Goal: Information Seeking & Learning: Ask a question

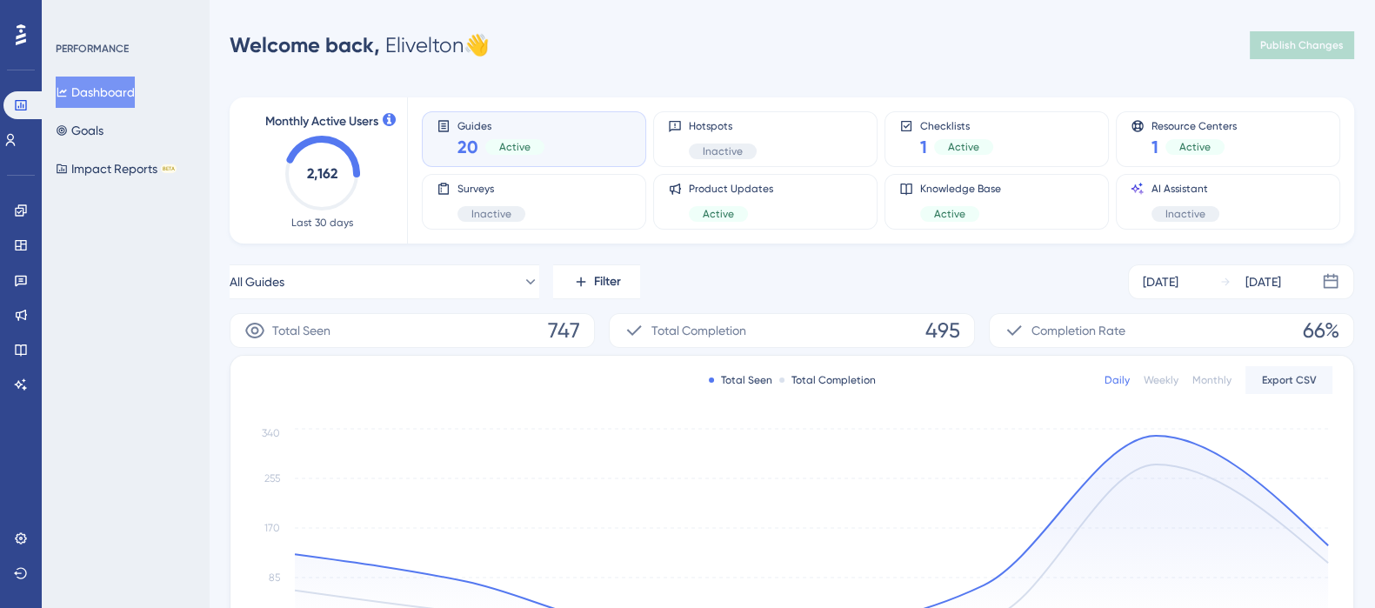
click at [429, 39] on div "Welcome back, [PERSON_NAME] 👋" at bounding box center [360, 45] width 260 height 28
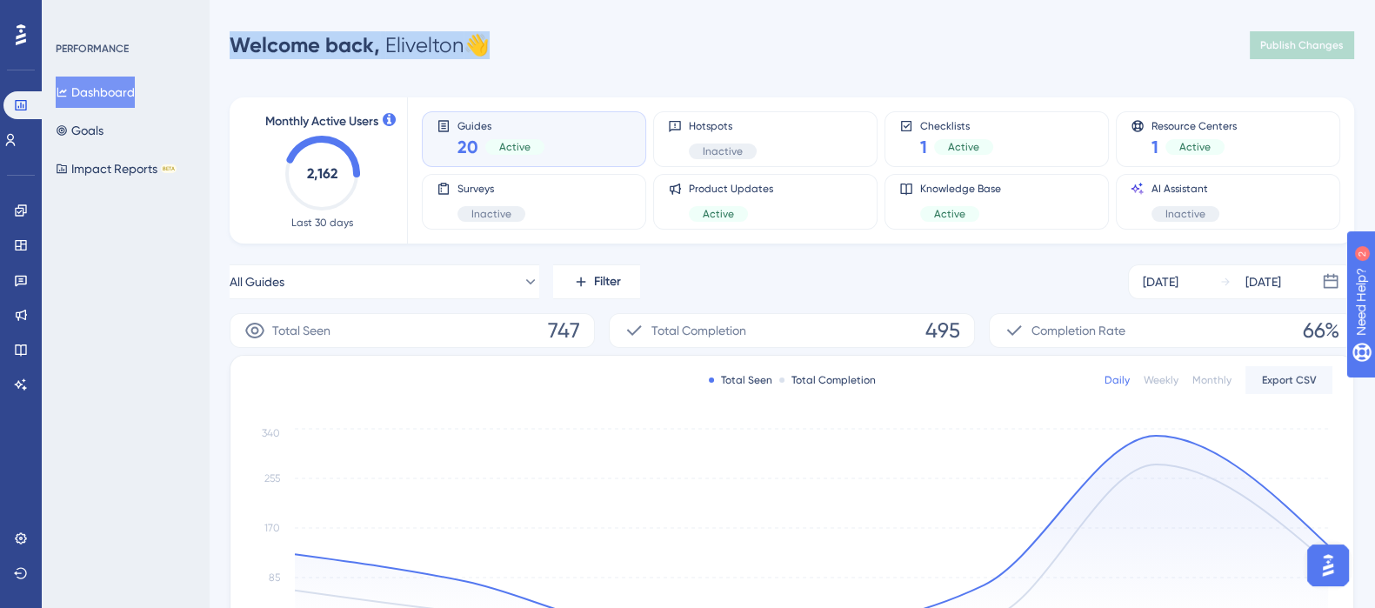
click at [508, 49] on div "Welcome back, [PERSON_NAME] 👋 Publish Changes" at bounding box center [792, 45] width 1124 height 35
click at [1326, 564] on img "Open AI Assistant Launcher" at bounding box center [1327, 565] width 31 height 31
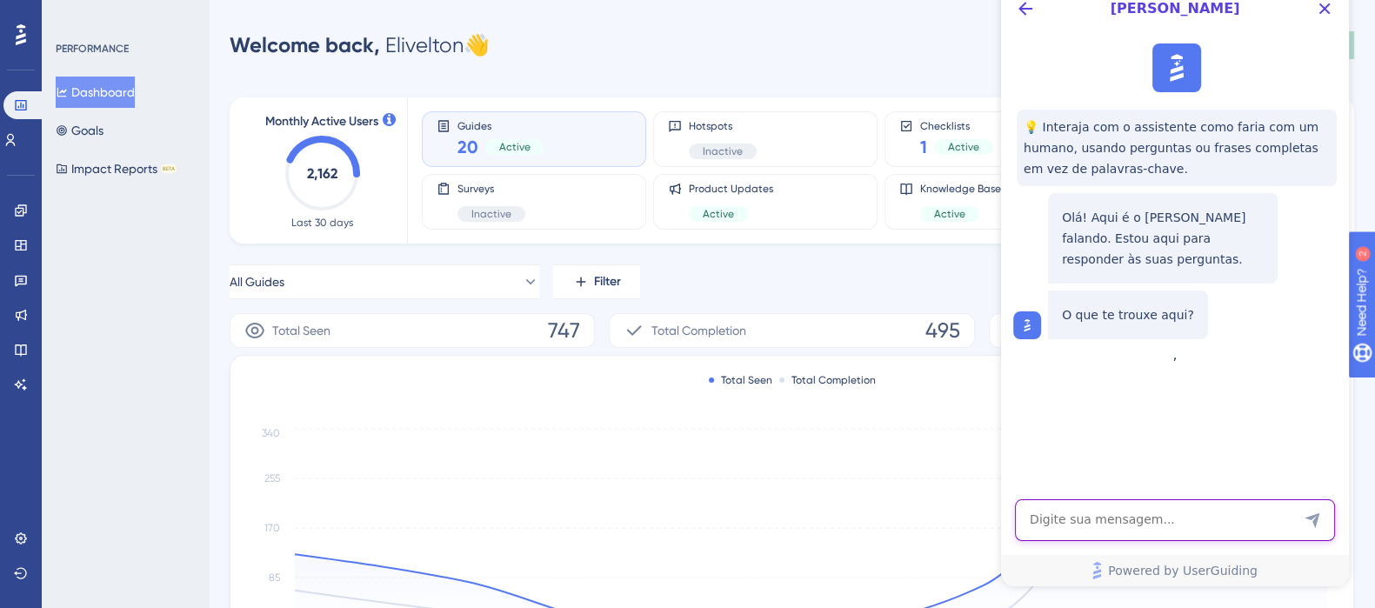
click at [1073, 514] on textarea "AI Assistant Text Input" at bounding box center [1175, 520] width 320 height 42
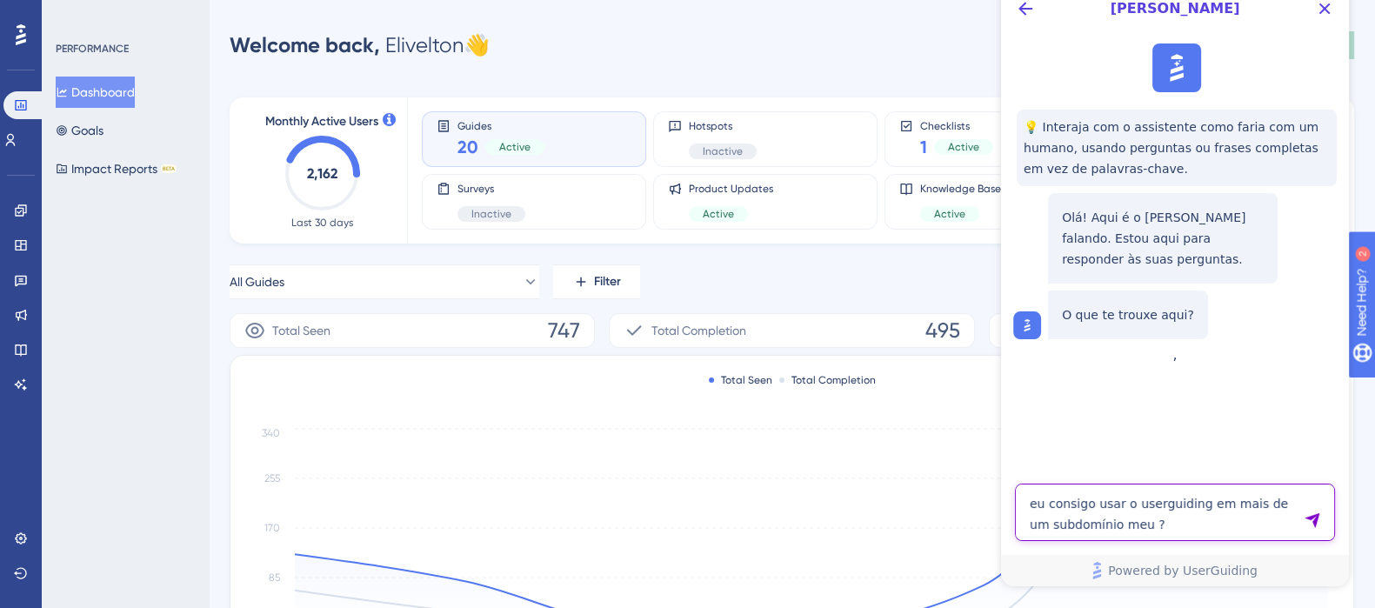
type textarea "eu consigo usar o userguiding em mais de um subdomínio meu ?"
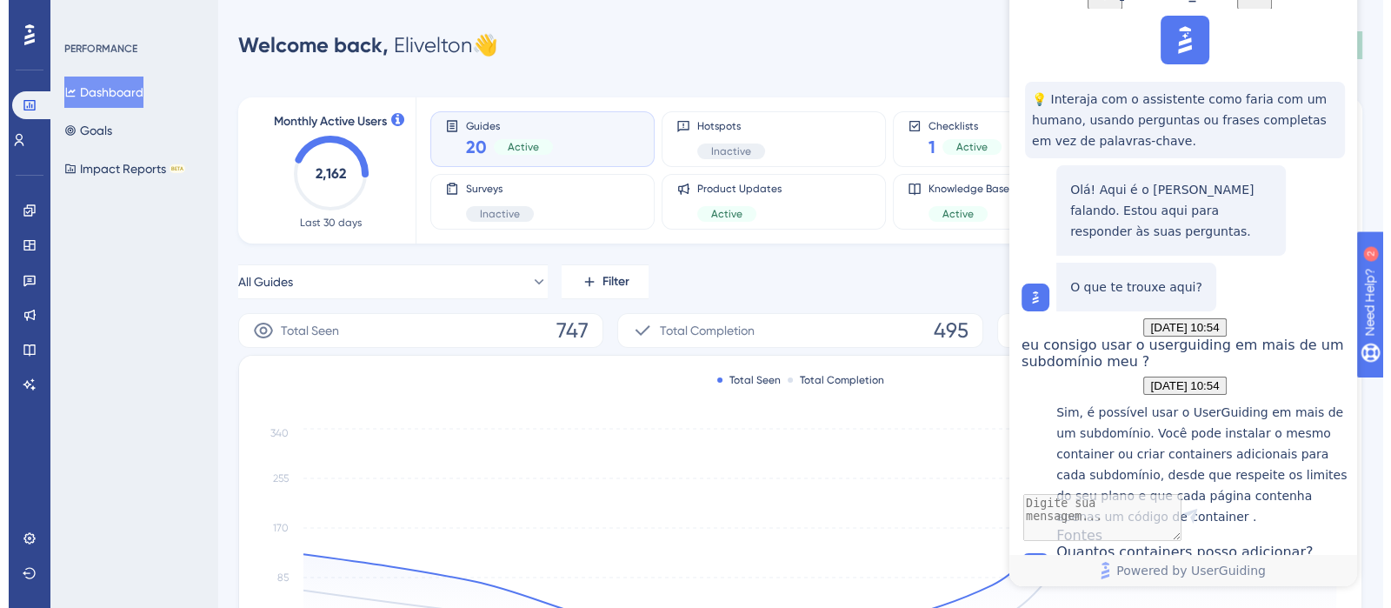
scroll to position [273, 0]
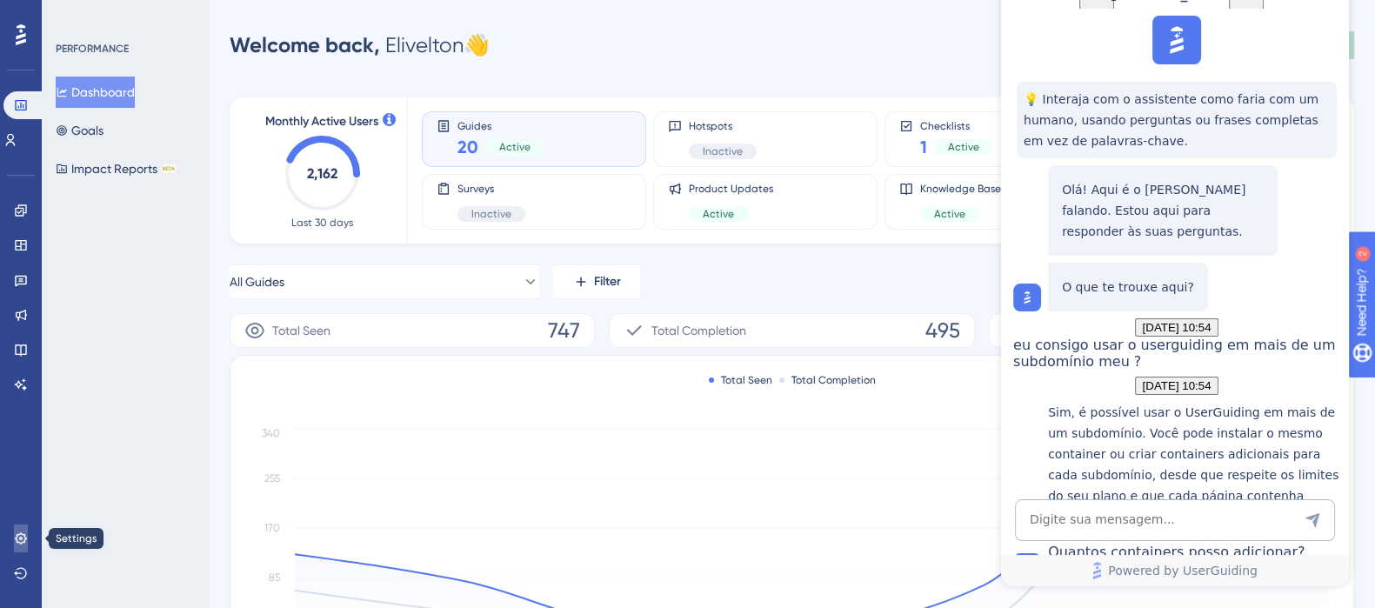
click at [82, 28] on link at bounding box center [96, 14] width 28 height 28
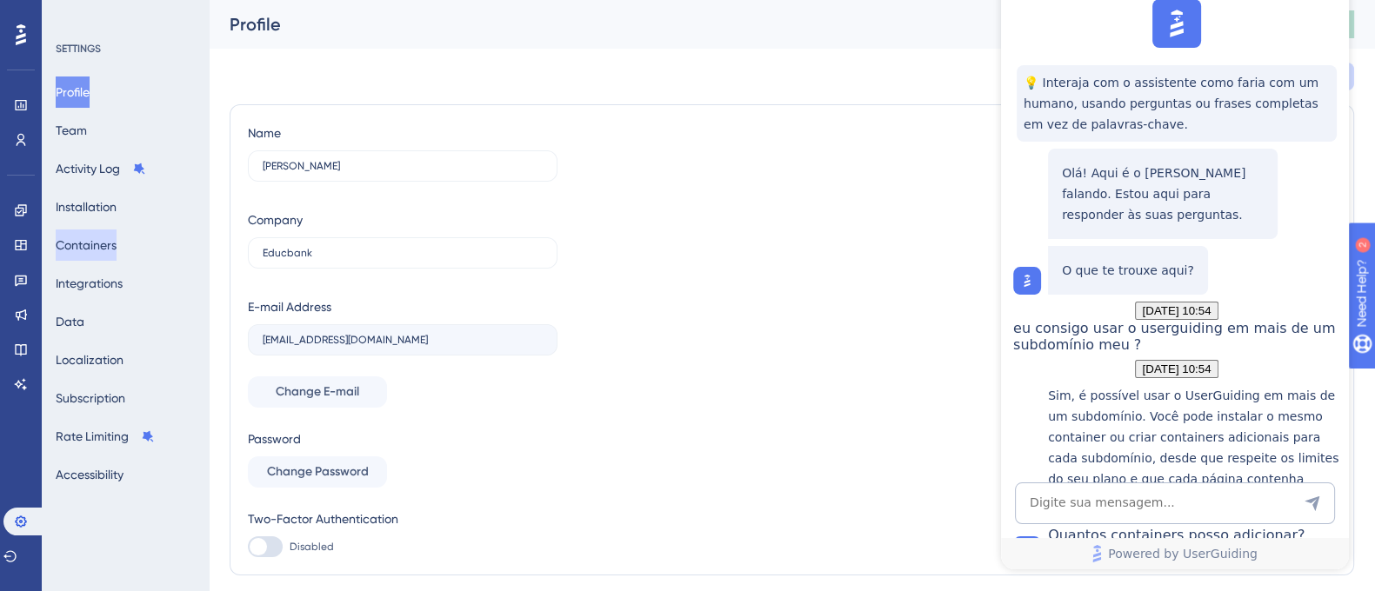
click at [110, 241] on button "Containers" at bounding box center [86, 245] width 61 height 31
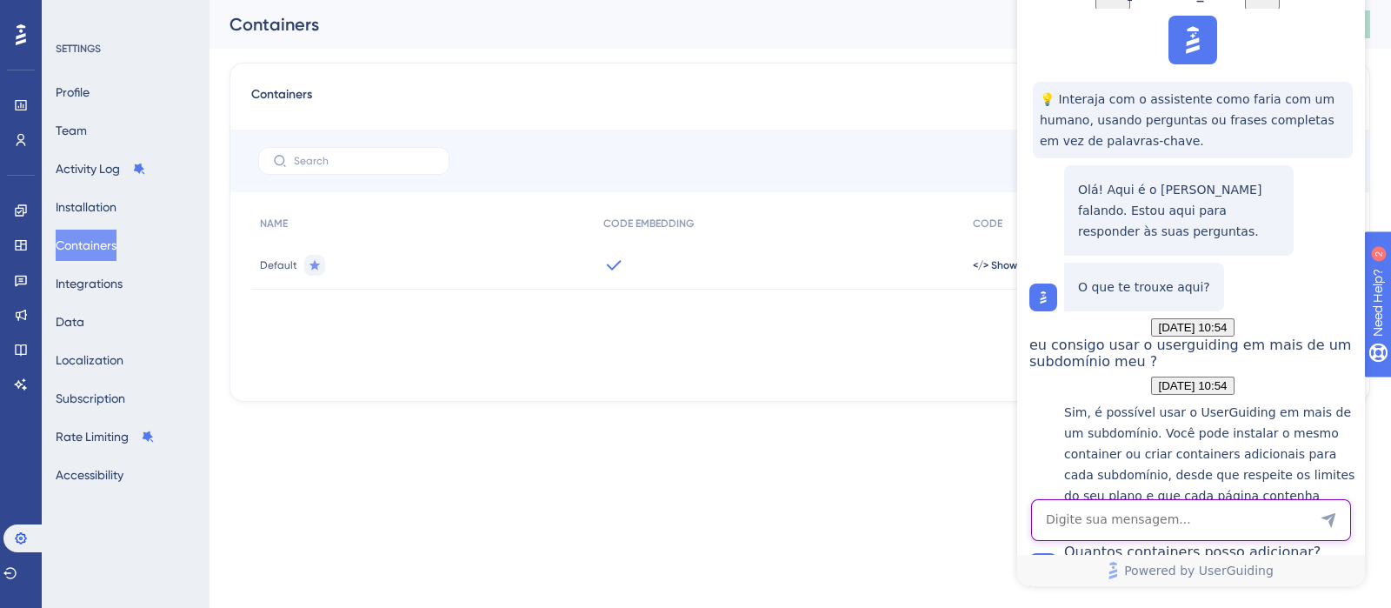
click at [1146, 534] on textarea "AI Assistant Text Input" at bounding box center [1191, 520] width 320 height 42
type textarea "m"
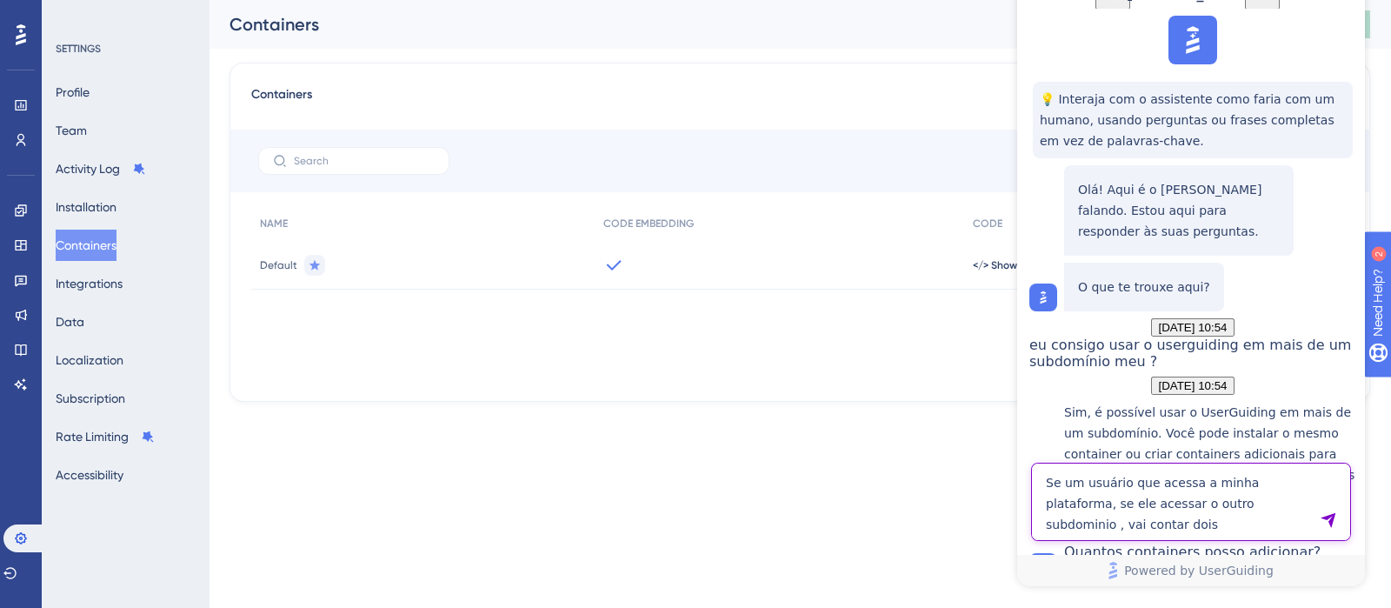
type textarea "Se um usuário que acessa a minha plataforma, se ele acessar o outro subdominio …"
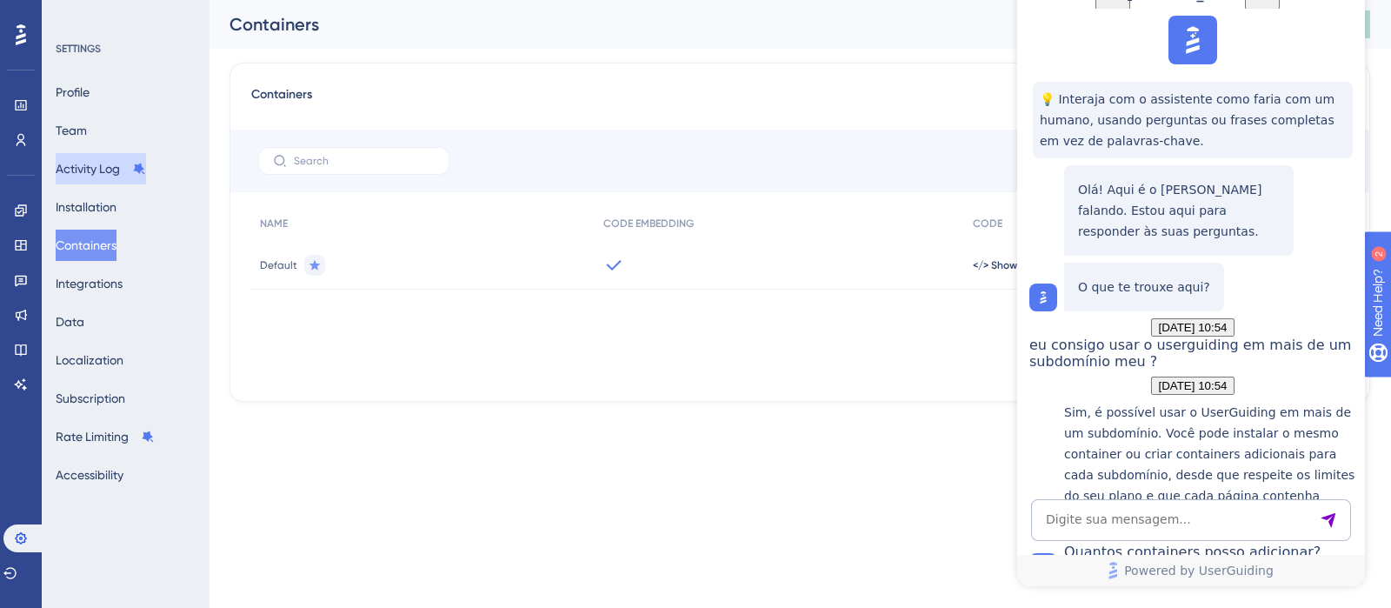
scroll to position [650, 0]
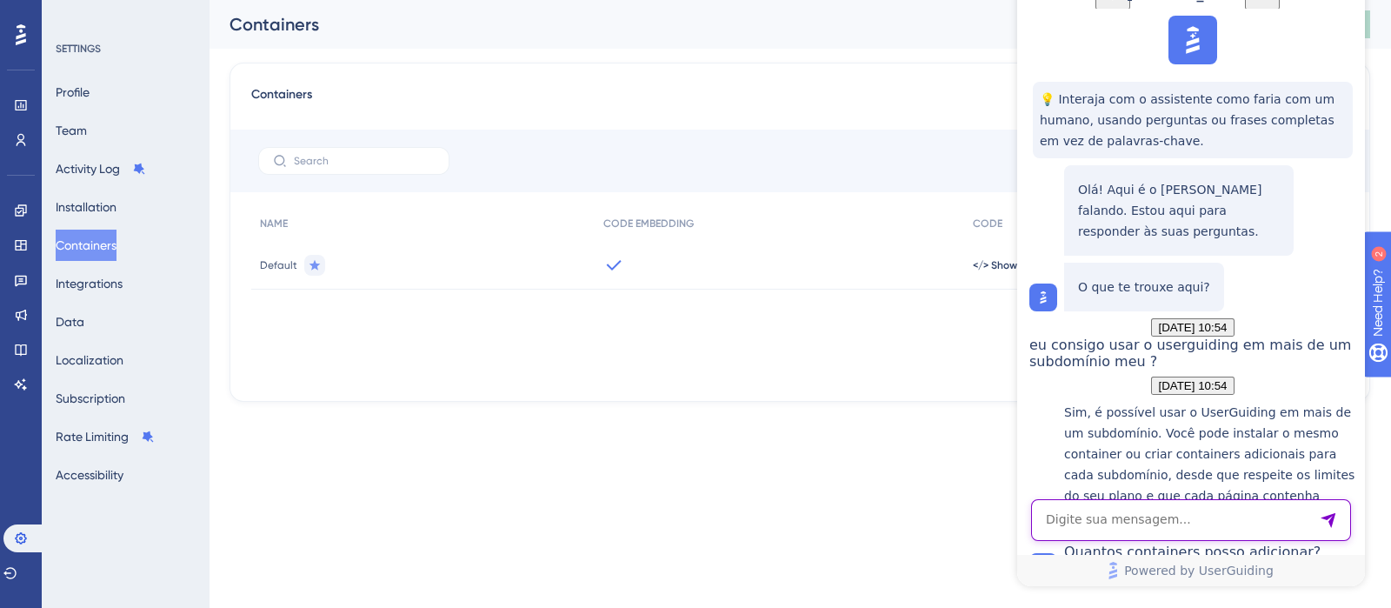
click at [1097, 519] on textarea "AI Assistant Text Input" at bounding box center [1191, 520] width 320 height 42
type textarea "meu plano atual posso adicionar um container?"
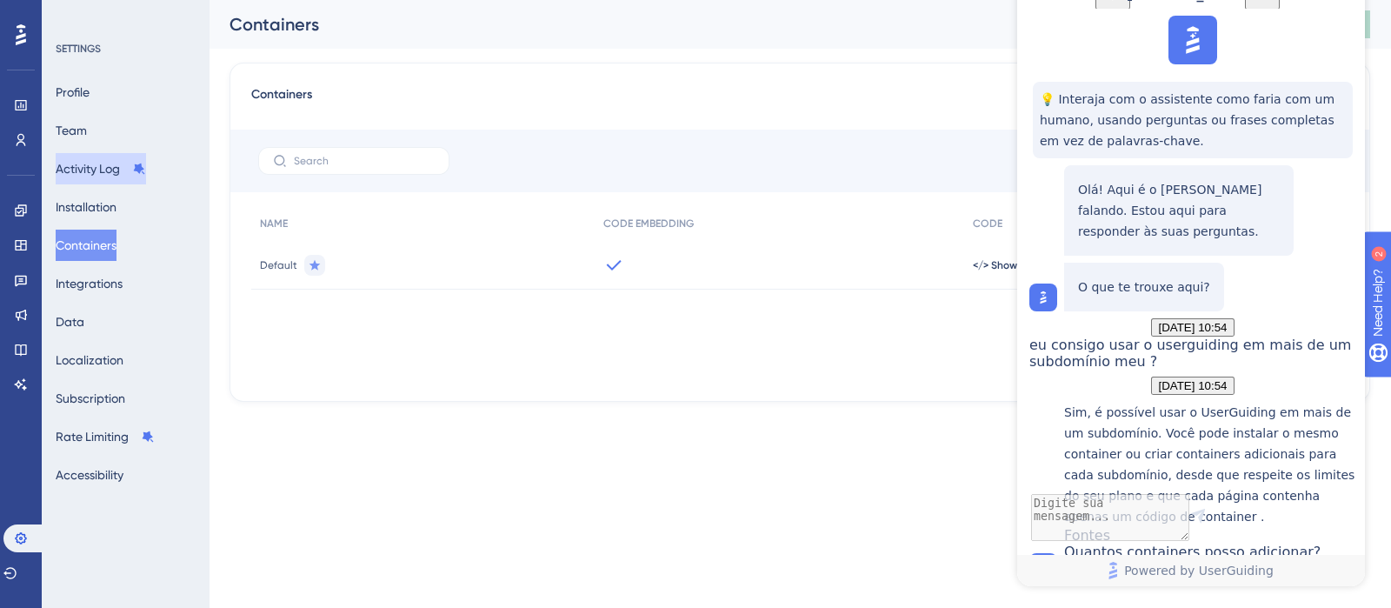
click at [90, 160] on button "Activity Log" at bounding box center [101, 168] width 90 height 31
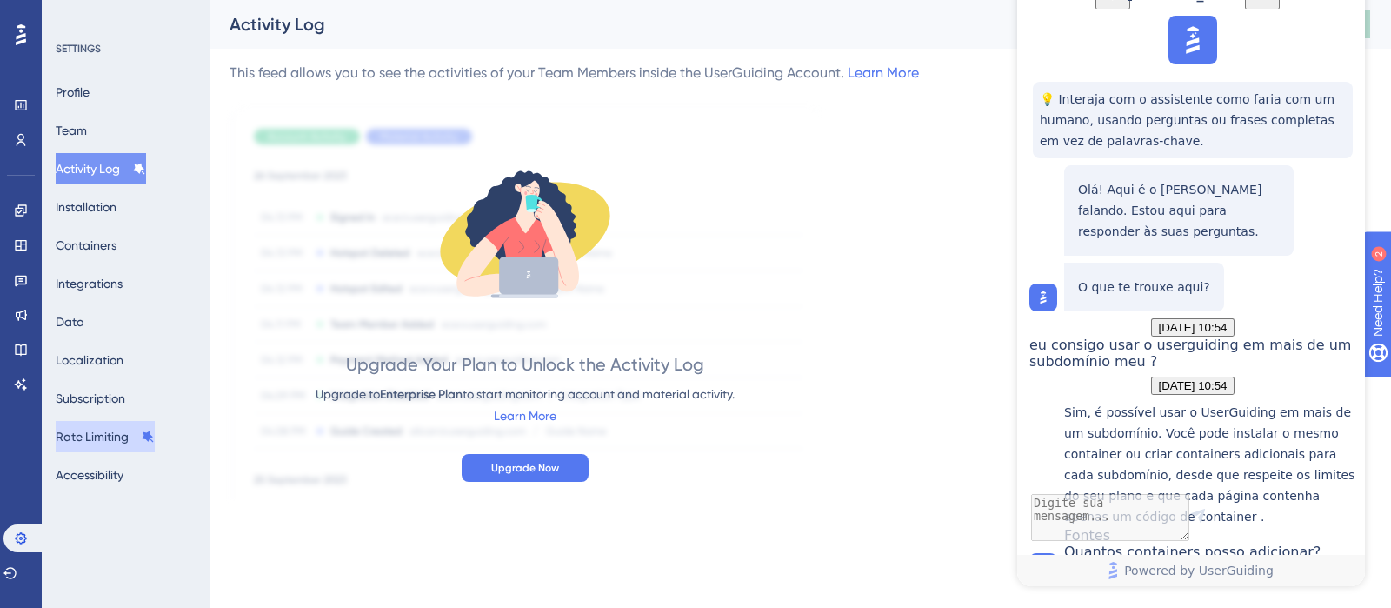
click at [110, 438] on button "Rate Limiting" at bounding box center [105, 436] width 99 height 31
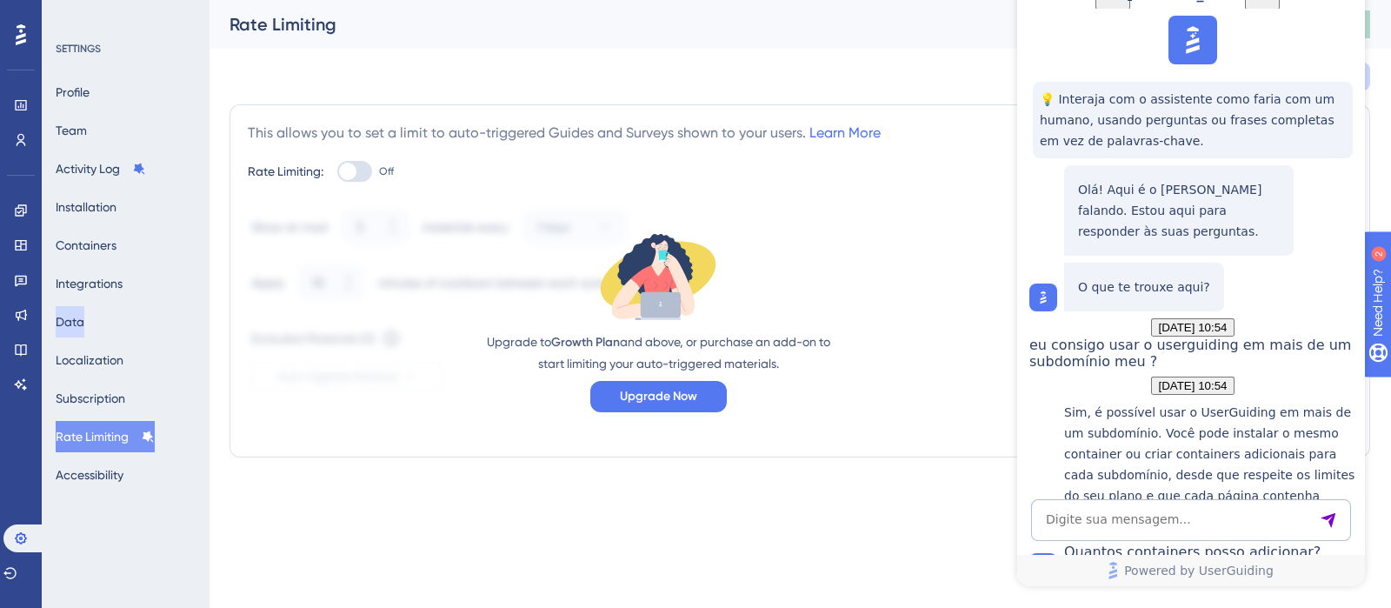
click at [84, 315] on button "Data" at bounding box center [70, 321] width 29 height 31
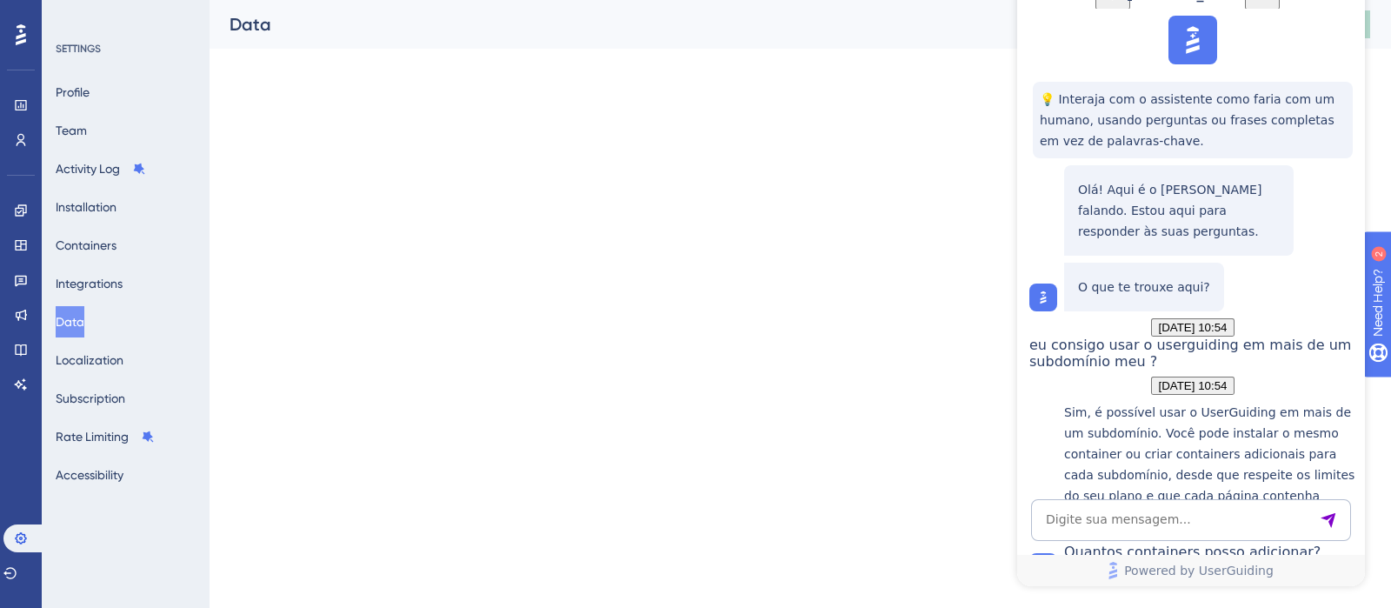
scroll to position [1027, 0]
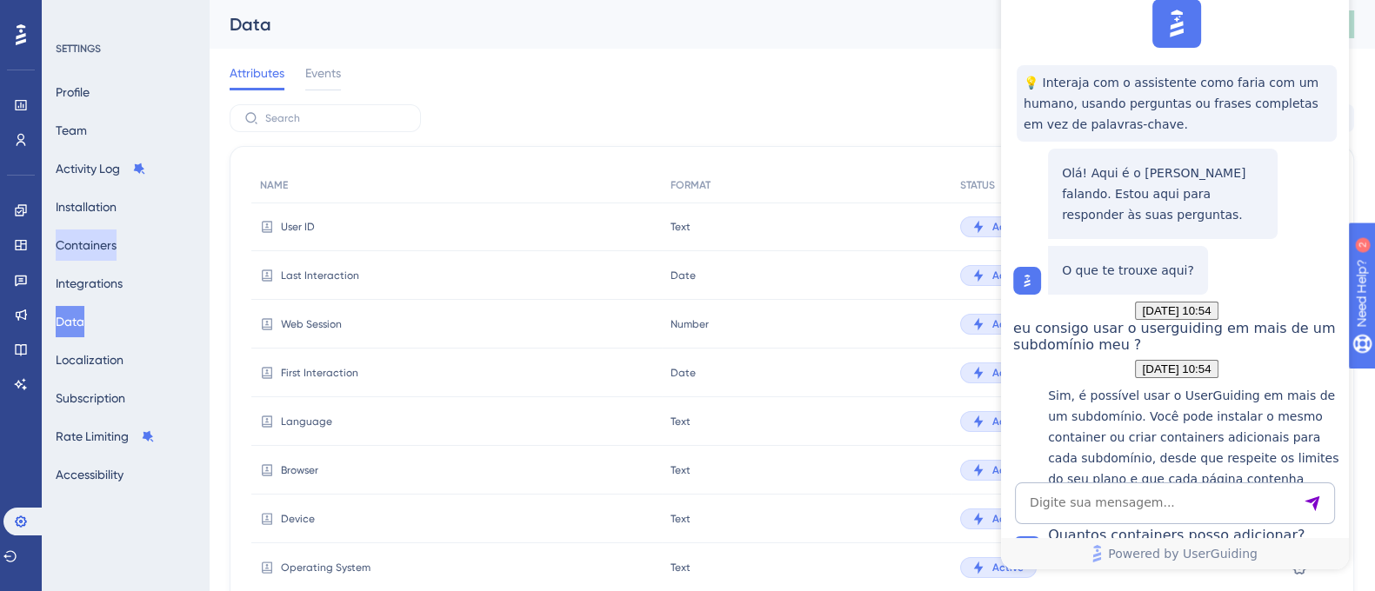
drag, startPoint x: 96, startPoint y: 234, endPoint x: 126, endPoint y: 229, distance: 30.9
click at [97, 234] on button "Containers" at bounding box center [86, 245] width 61 height 31
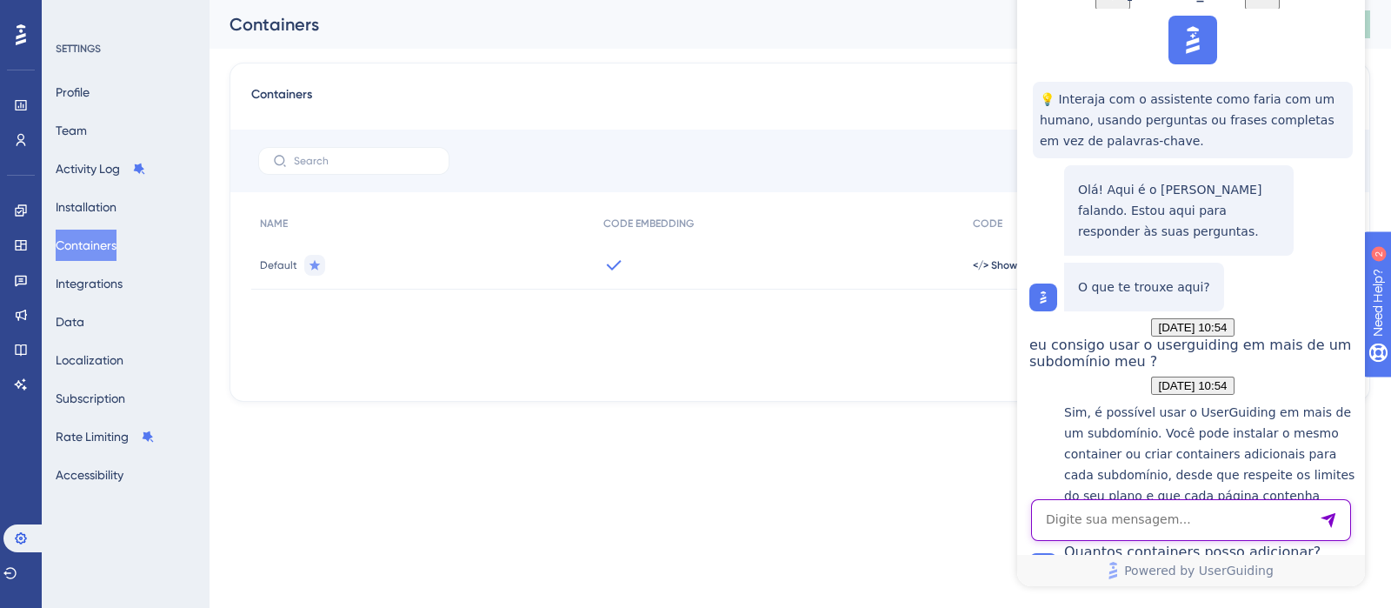
click at [1133, 521] on textarea "AI Assistant Text Input" at bounding box center [1191, 520] width 320 height 42
type textarea "tendo 2 container... se eu publico em 1 guide em um container, ele nao vai apar…"
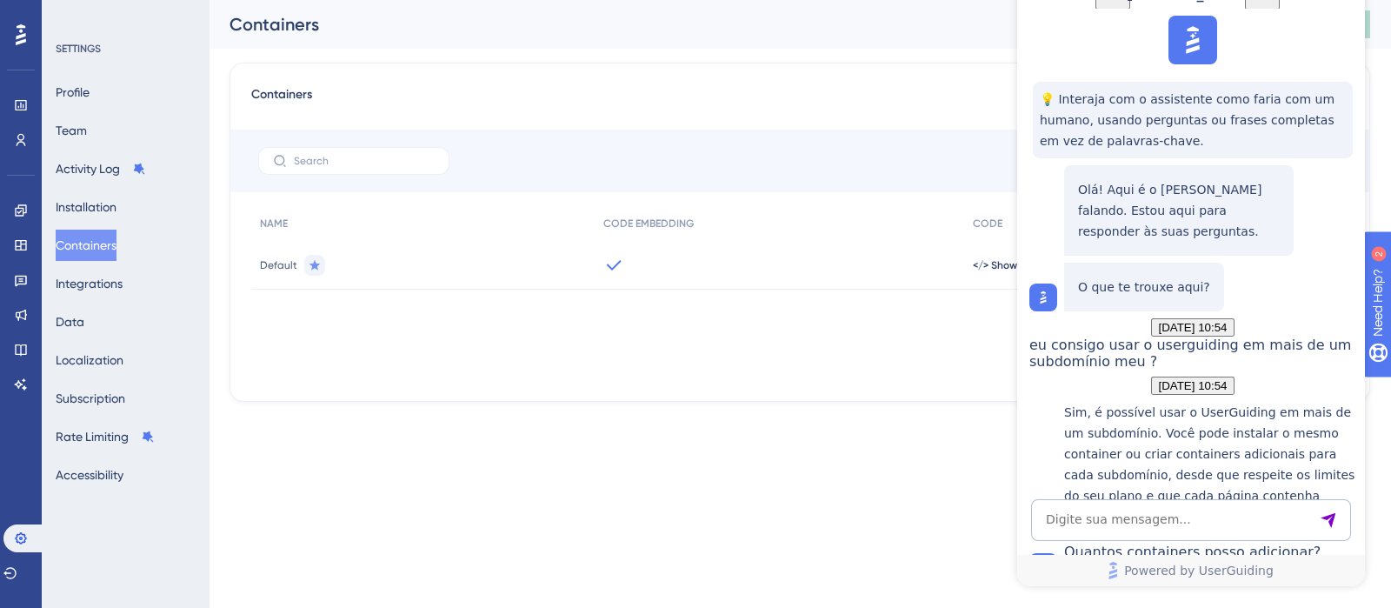
click at [1132, 514] on textarea "AI Assistant Text Input" at bounding box center [1191, 520] width 320 height 42
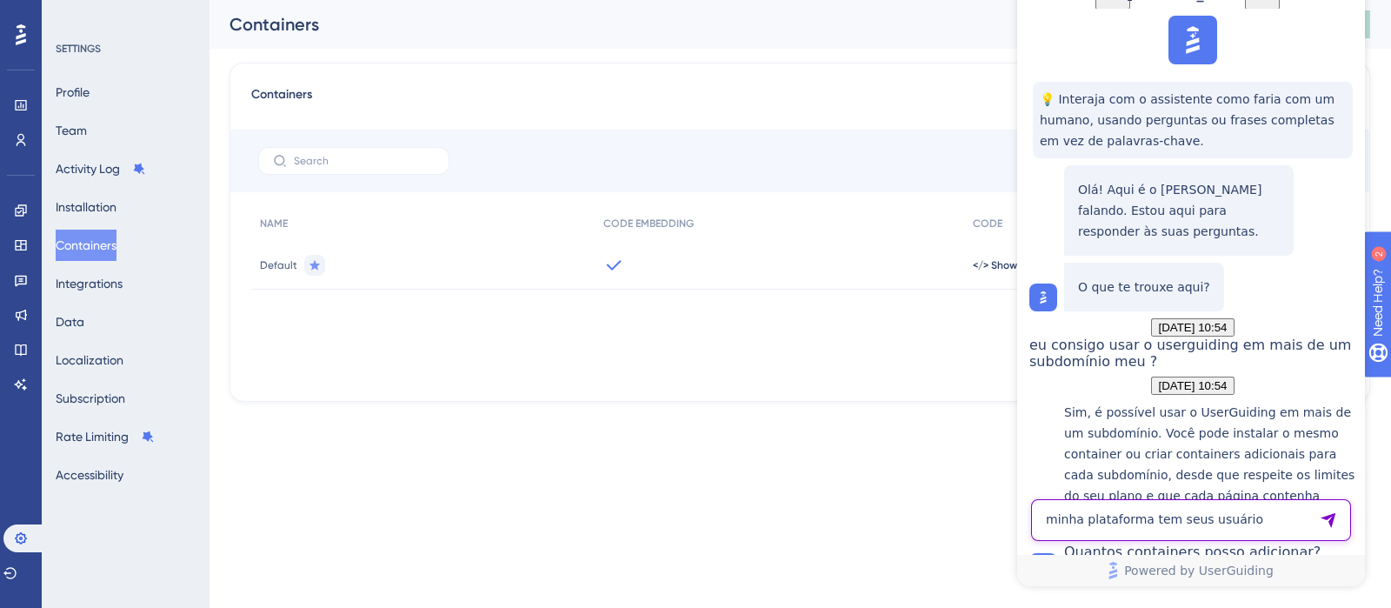
type textarea "minha plataforma tem seus usuários"
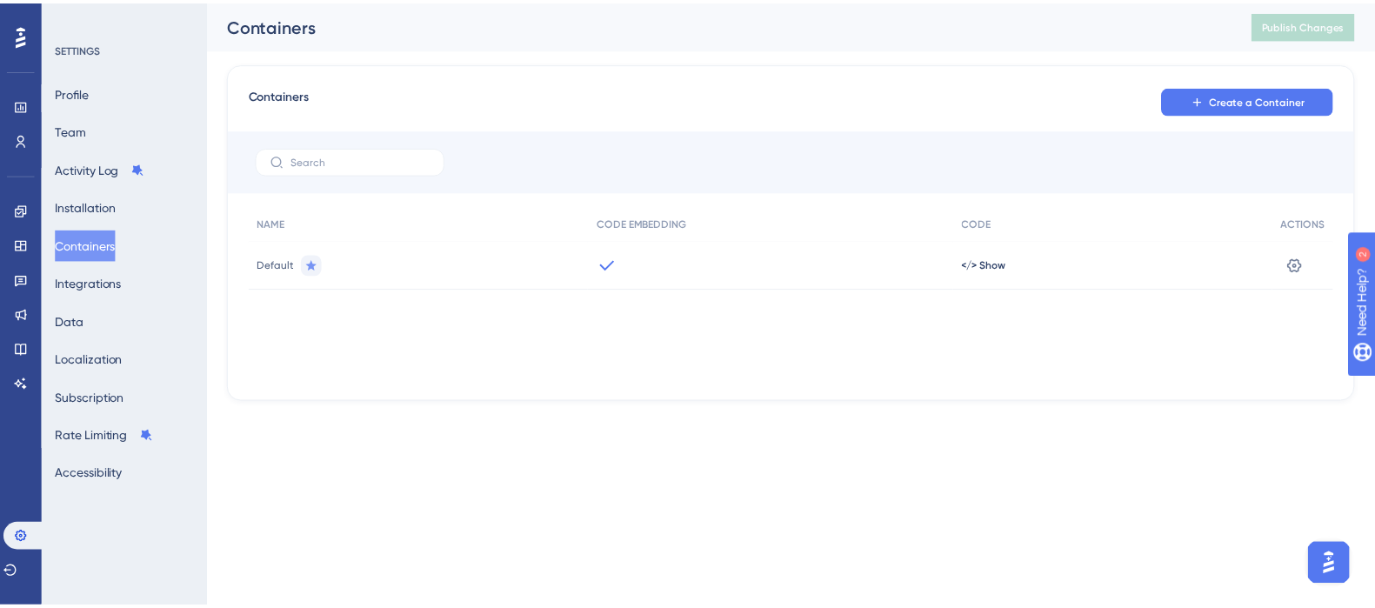
scroll to position [0, 0]
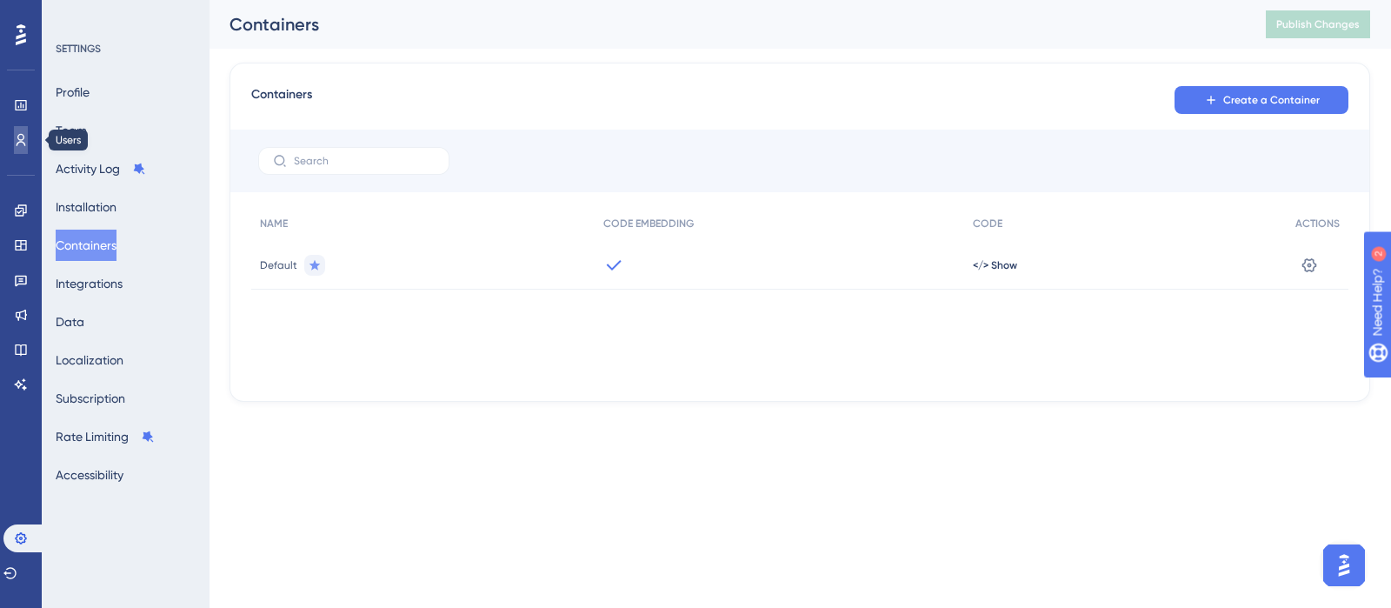
click at [0, 0] on icon at bounding box center [0, 0] width 0 height 0
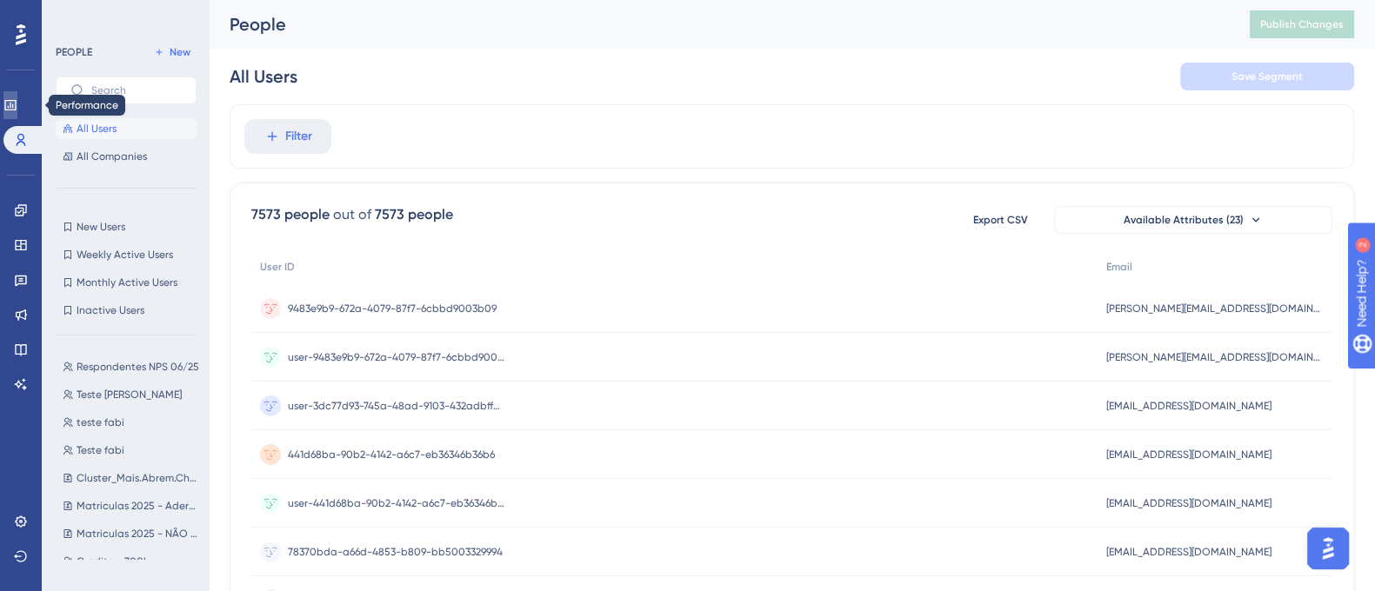
click at [0, 0] on icon at bounding box center [0, 0] width 0 height 0
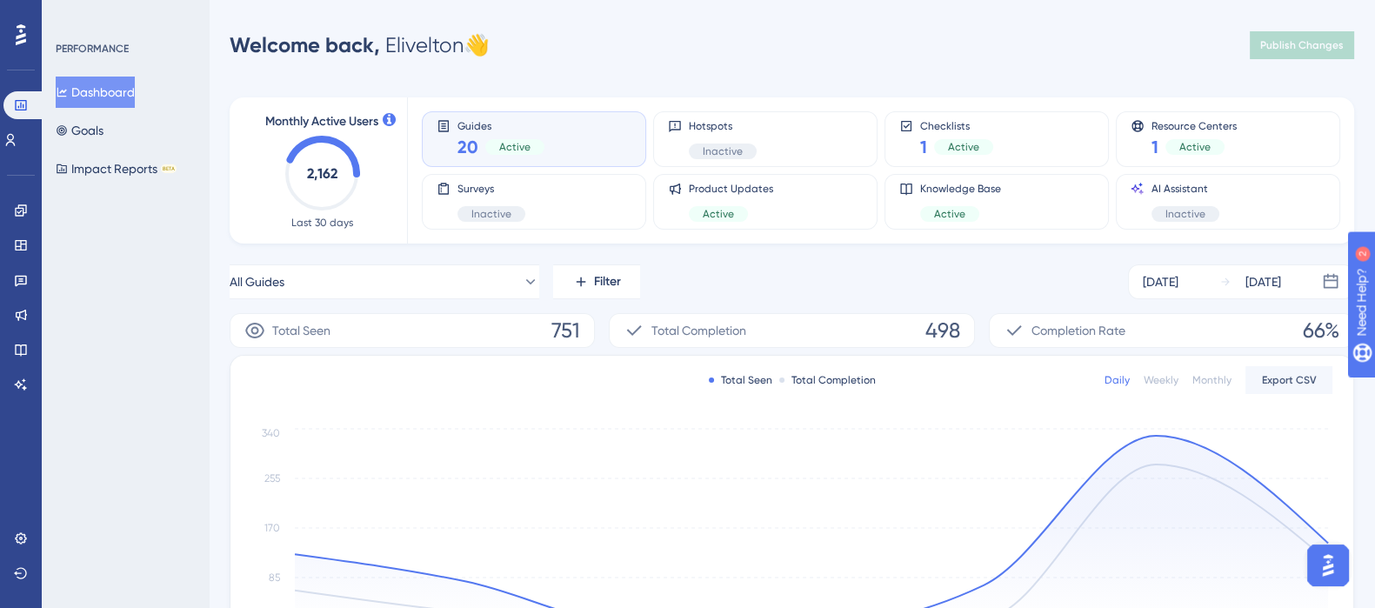
click at [1336, 566] on img "Open AI Assistant Launcher" at bounding box center [1327, 565] width 31 height 31
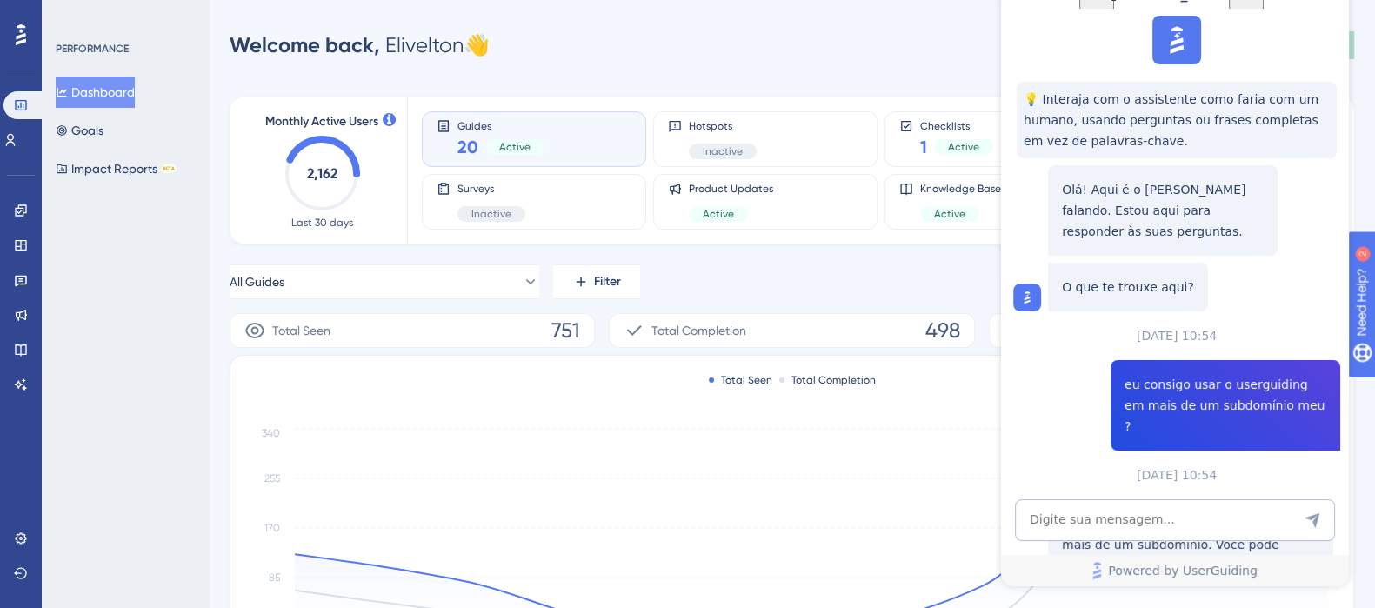
scroll to position [1467, 0]
click at [1097, 522] on textarea "AI Assistant Text Input" at bounding box center [1175, 520] width 320 height 42
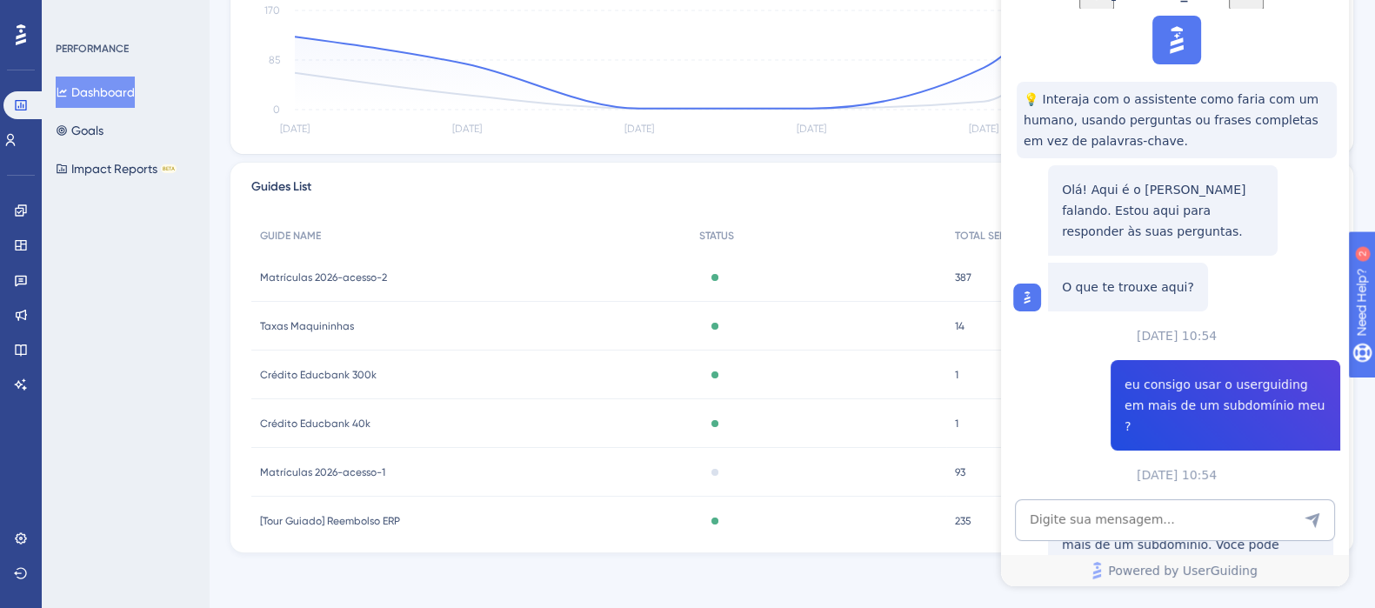
scroll to position [517, 0]
click at [1122, 510] on textarea "AI Assistant Text Input" at bounding box center [1175, 520] width 320 height 42
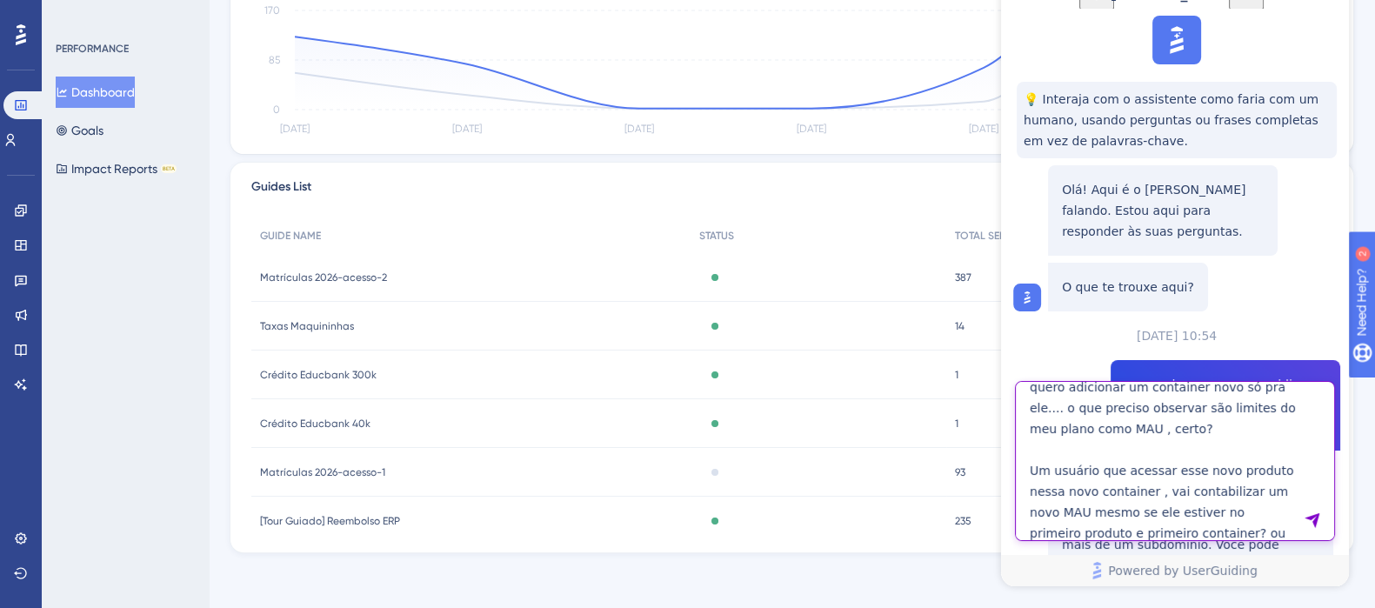
scroll to position [97, 0]
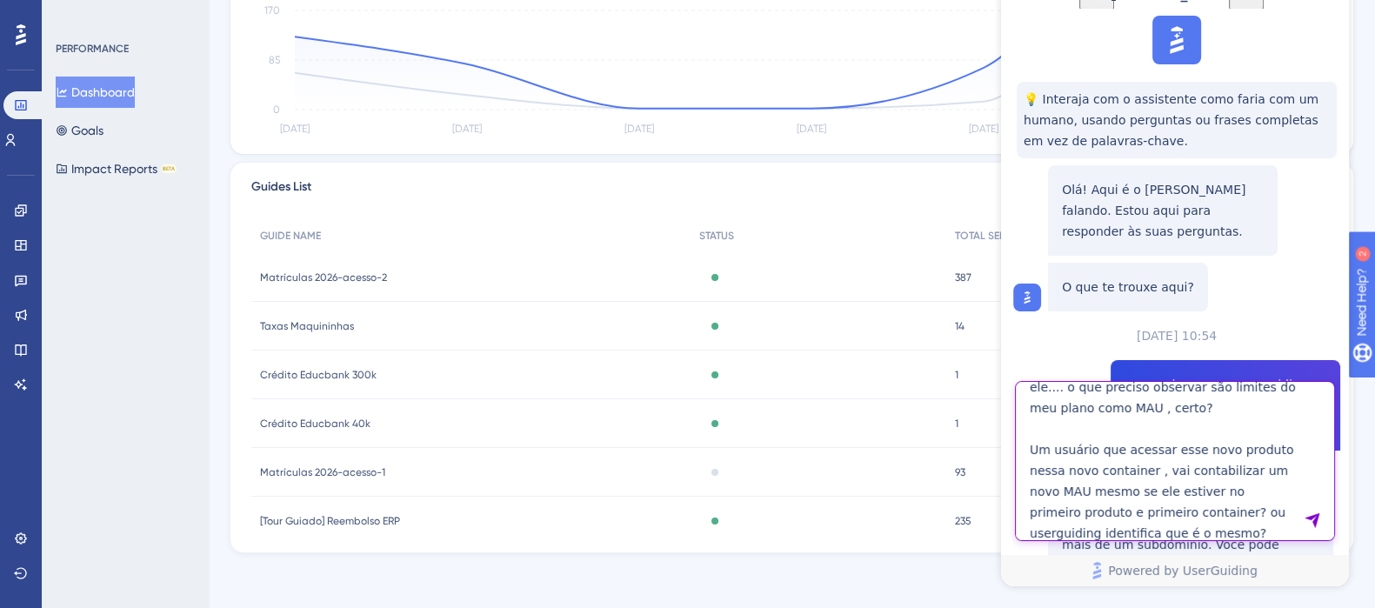
type textarea "eu tenho um container que está na minha plataforma principal.... tenho um novo …"
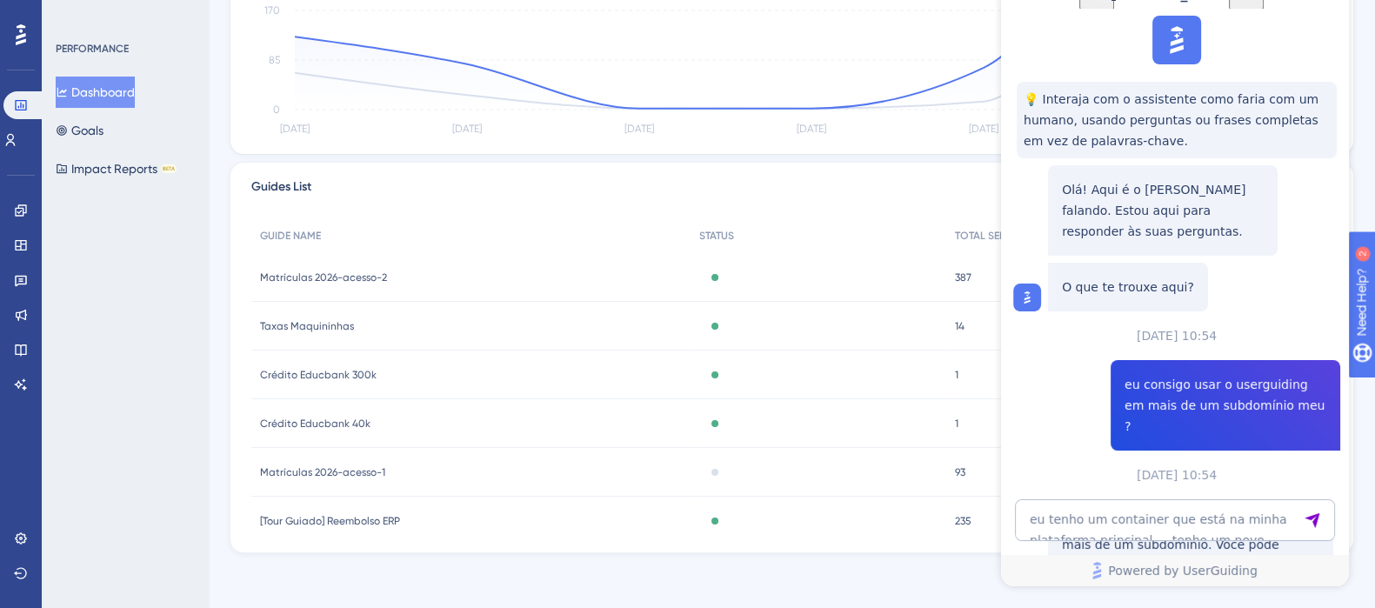
scroll to position [2053, 0]
